Goal: Find specific page/section: Find specific page/section

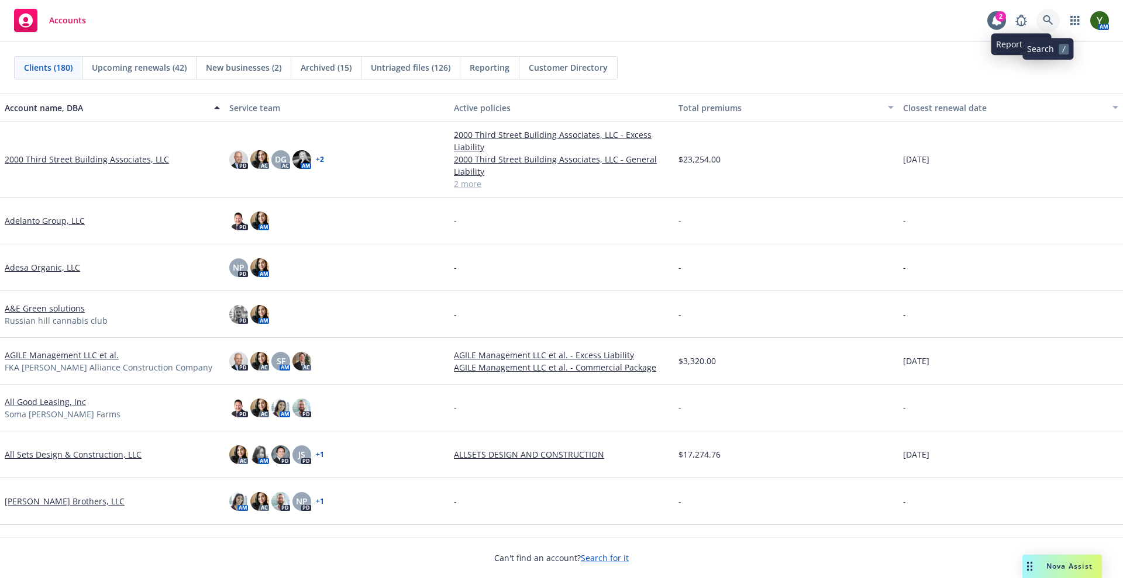
click at [1051, 13] on link at bounding box center [1047, 20] width 23 height 23
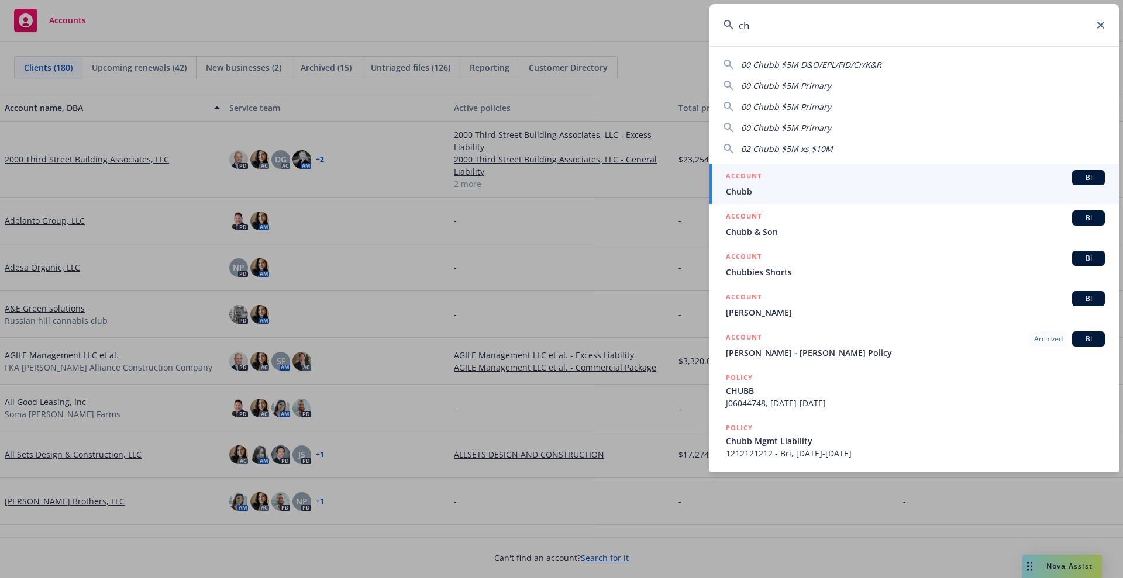
type input "c"
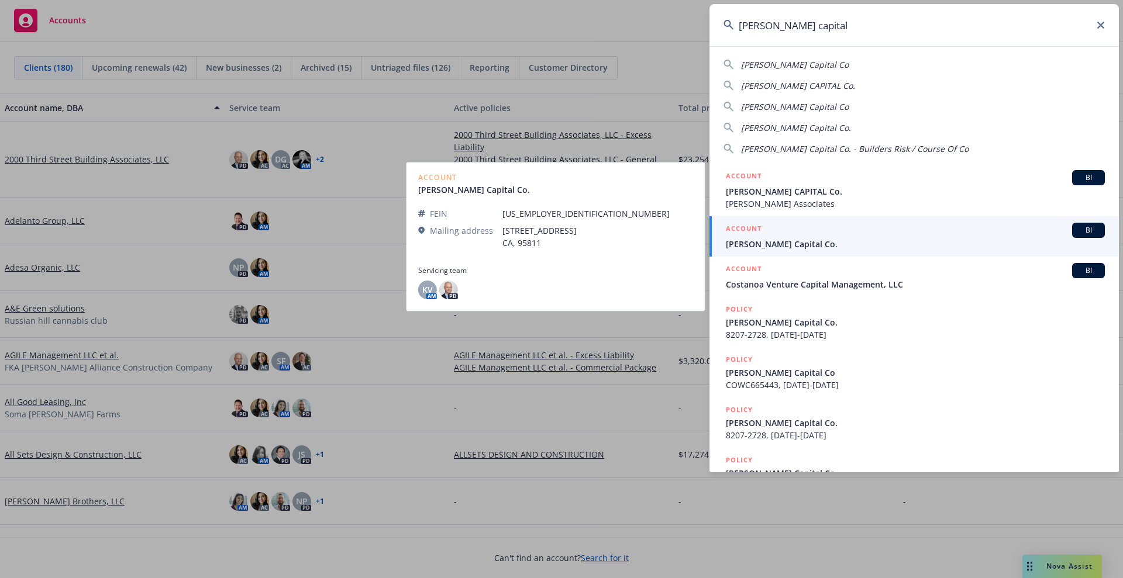
type input "[PERSON_NAME] capital"
click at [862, 230] on div "ACCOUNT BI" at bounding box center [915, 230] width 379 height 15
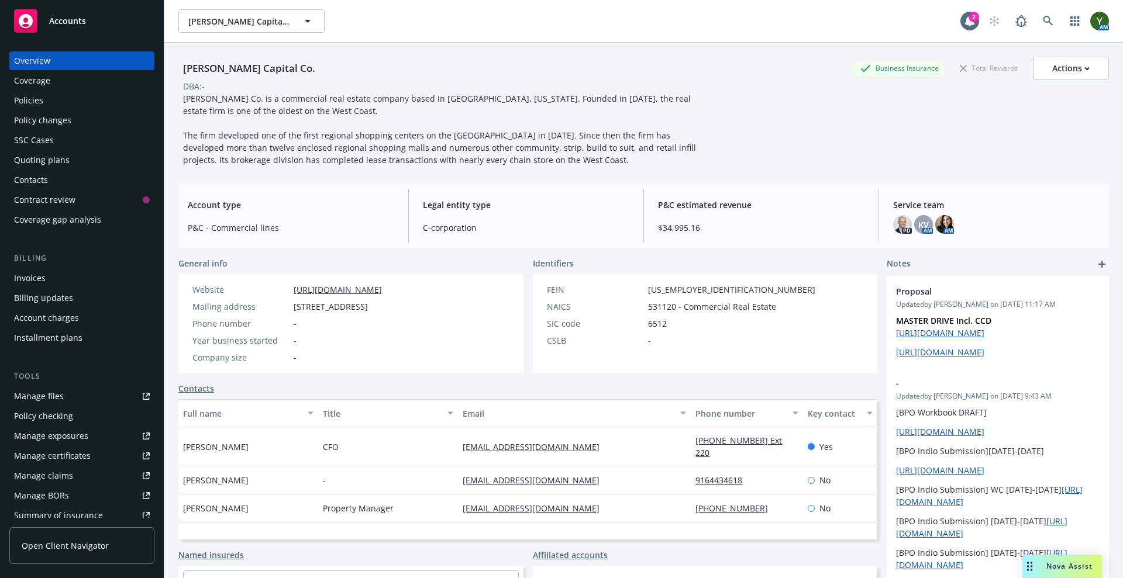
click at [53, 108] on div "Policies" at bounding box center [82, 100] width 136 height 19
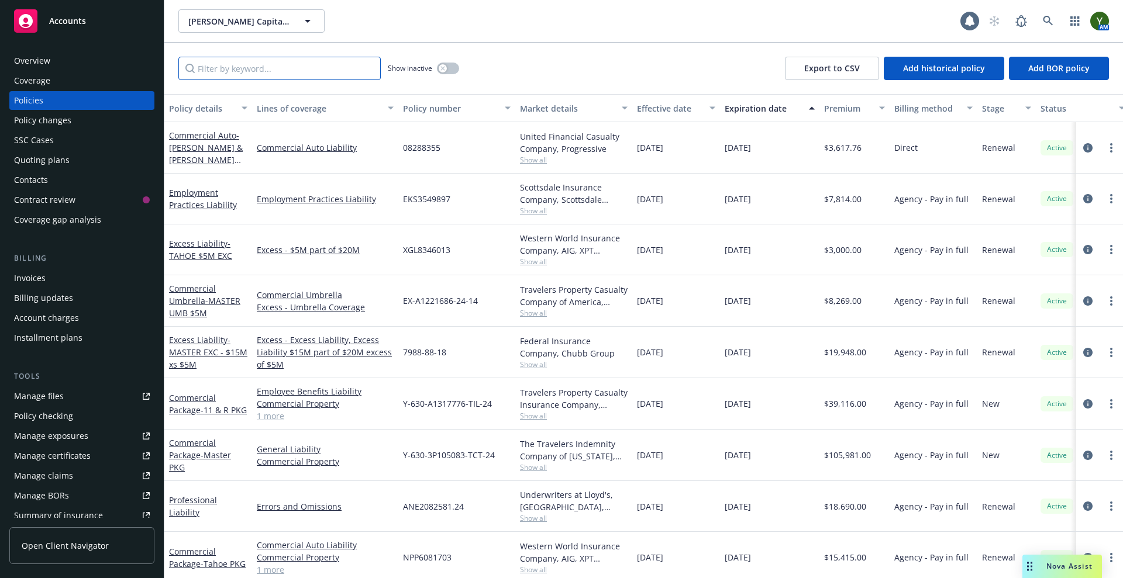
click at [271, 68] on input "Filter by keyword..." at bounding box center [279, 68] width 202 height 23
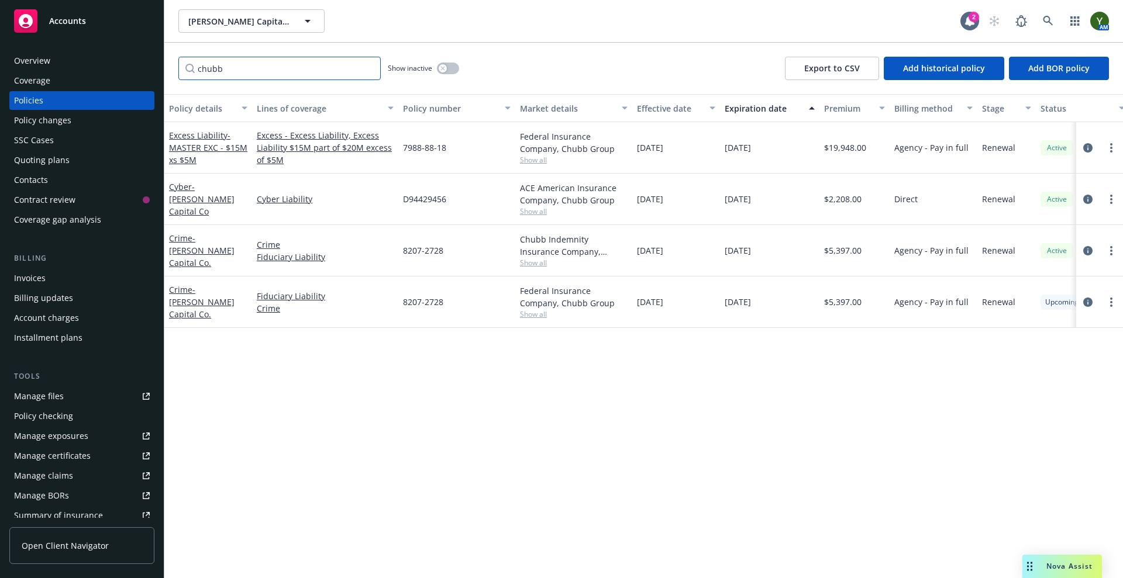
type input "chubb"
click at [416, 199] on span "D94429456" at bounding box center [424, 199] width 43 height 12
copy span "D94429456"
click at [399, 389] on div "Policy details Lines of coverage Policy number Market details Effective date Ex…" at bounding box center [643, 336] width 958 height 484
